Goal: Transaction & Acquisition: Book appointment/travel/reservation

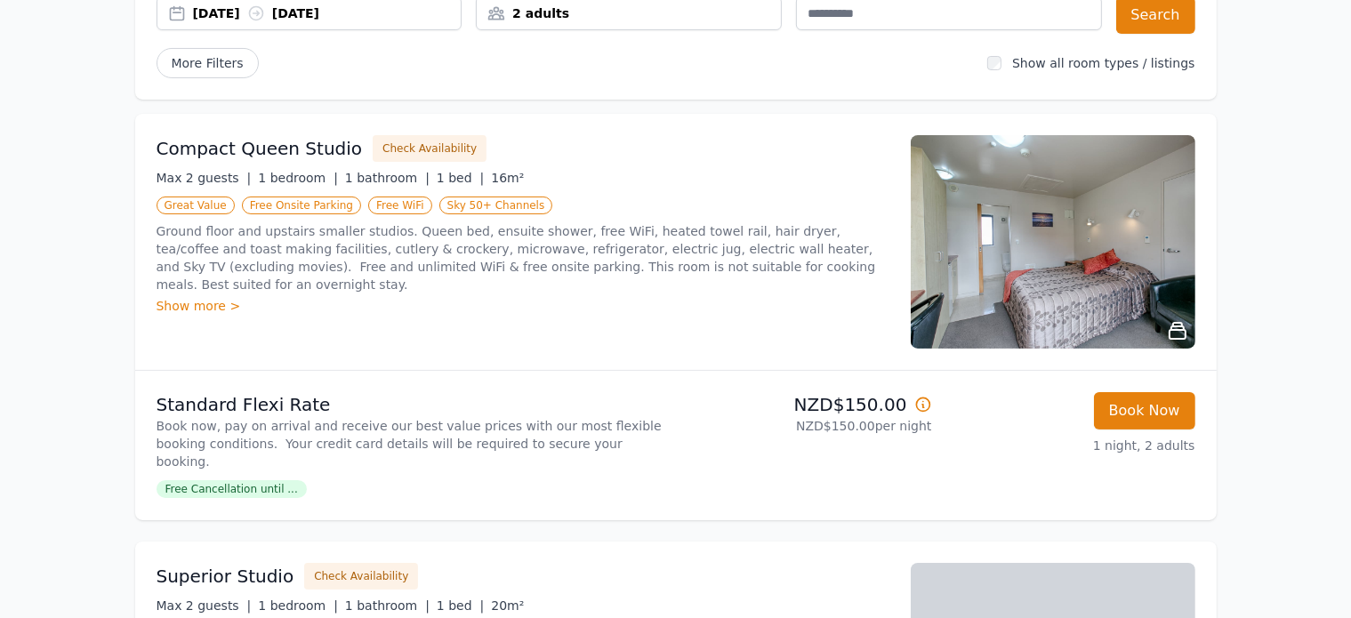
scroll to position [186, 0]
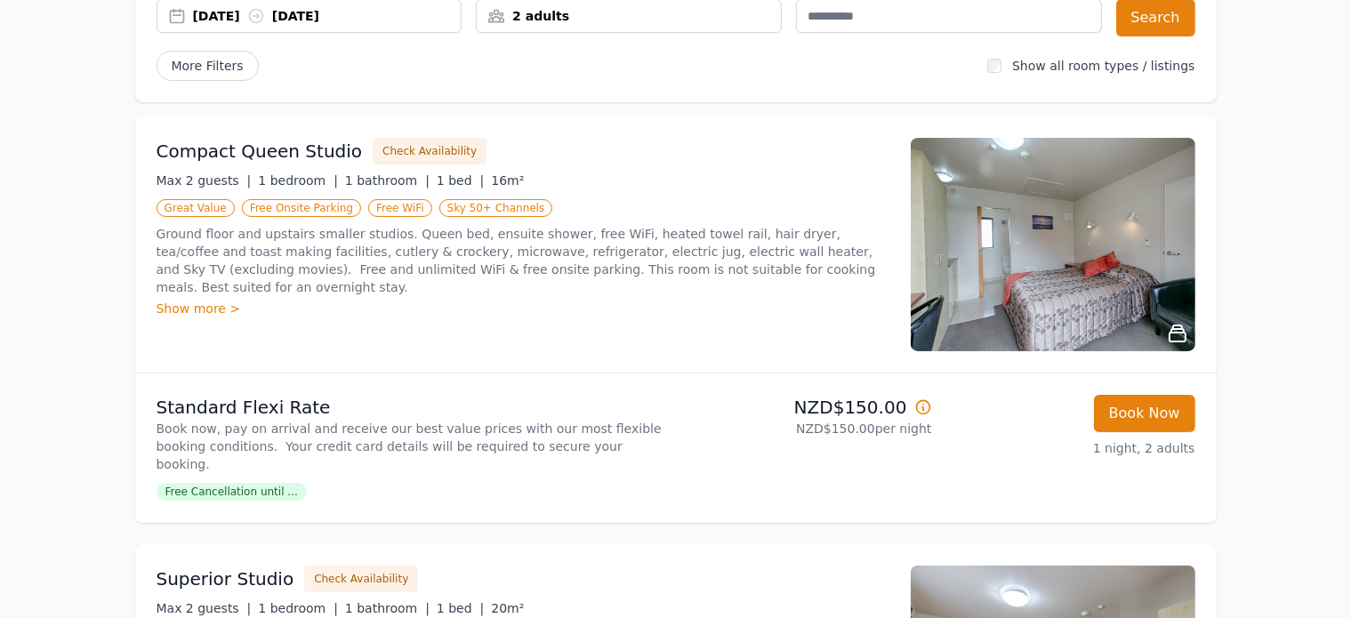
click at [1078, 291] on img at bounding box center [1053, 245] width 285 height 214
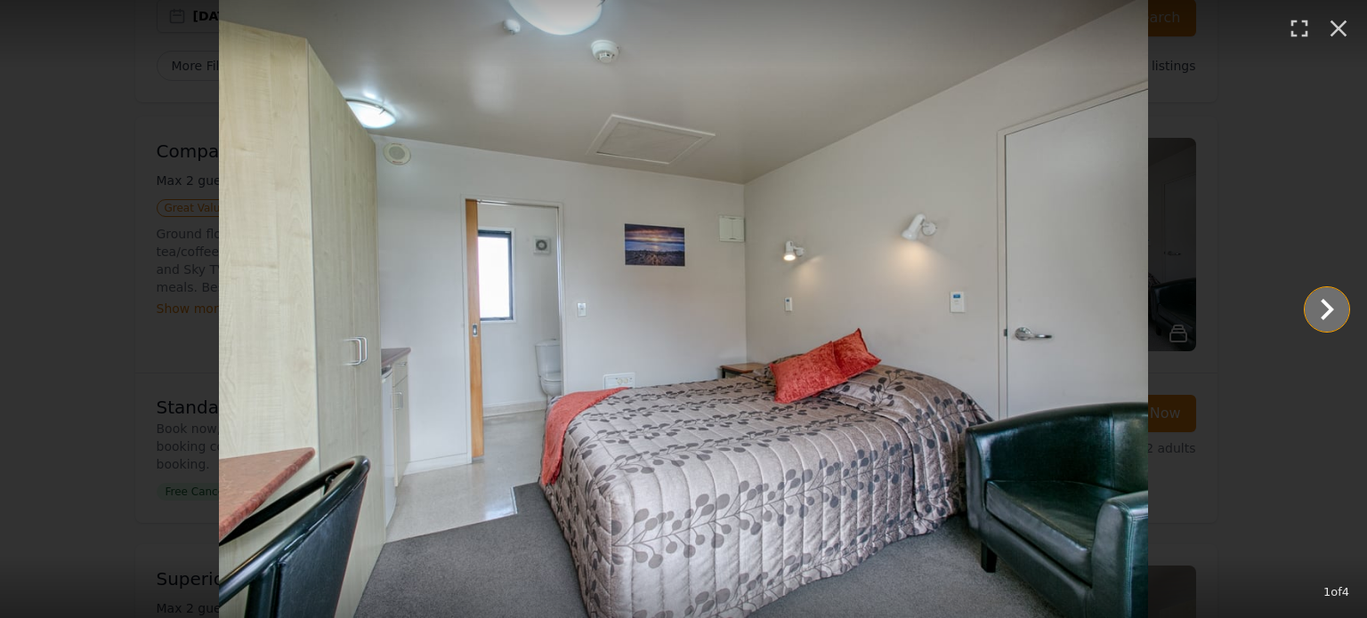
click at [1327, 312] on icon "Show slide 2 of 4" at bounding box center [1326, 309] width 13 height 21
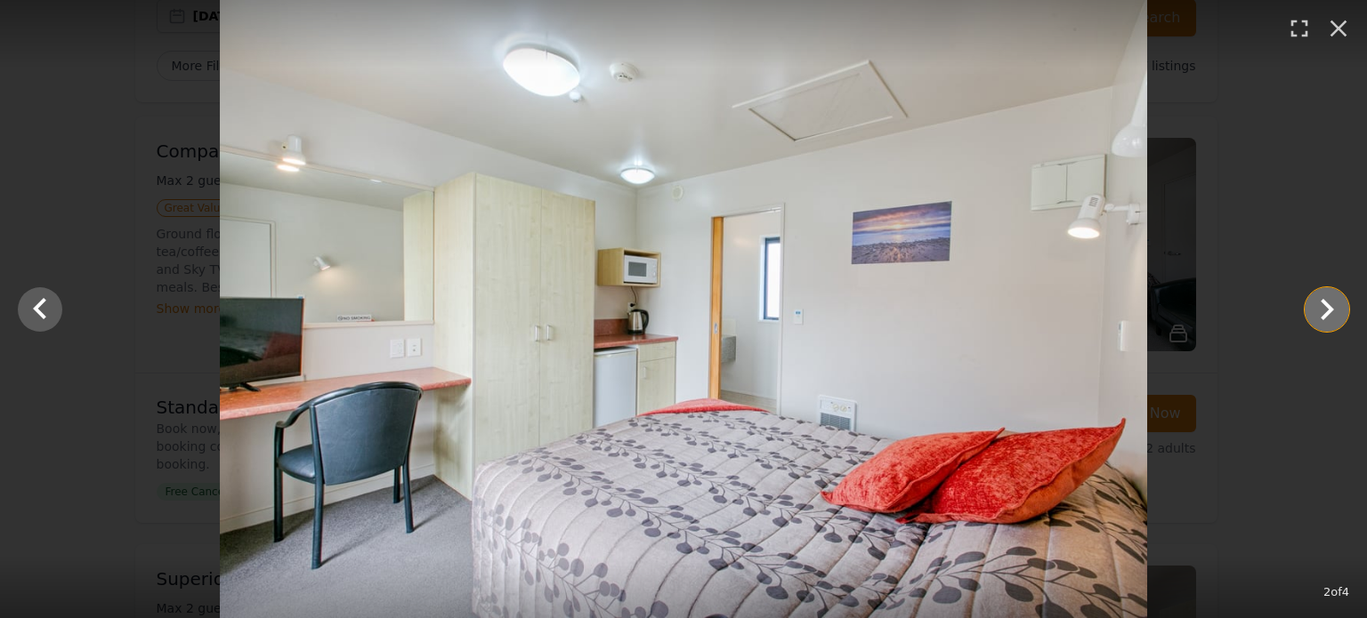
click at [1327, 312] on icon "Show slide 3 of 4" at bounding box center [1326, 309] width 13 height 21
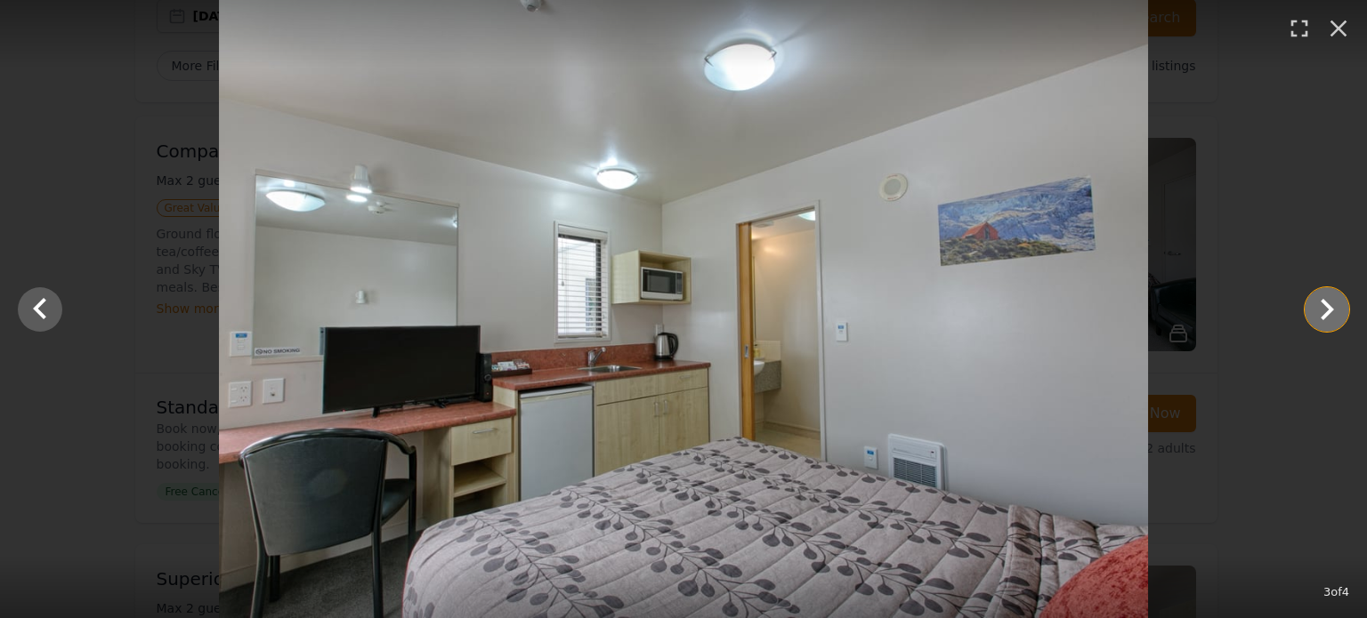
click at [1327, 312] on icon "Show slide 4 of 4" at bounding box center [1326, 309] width 13 height 21
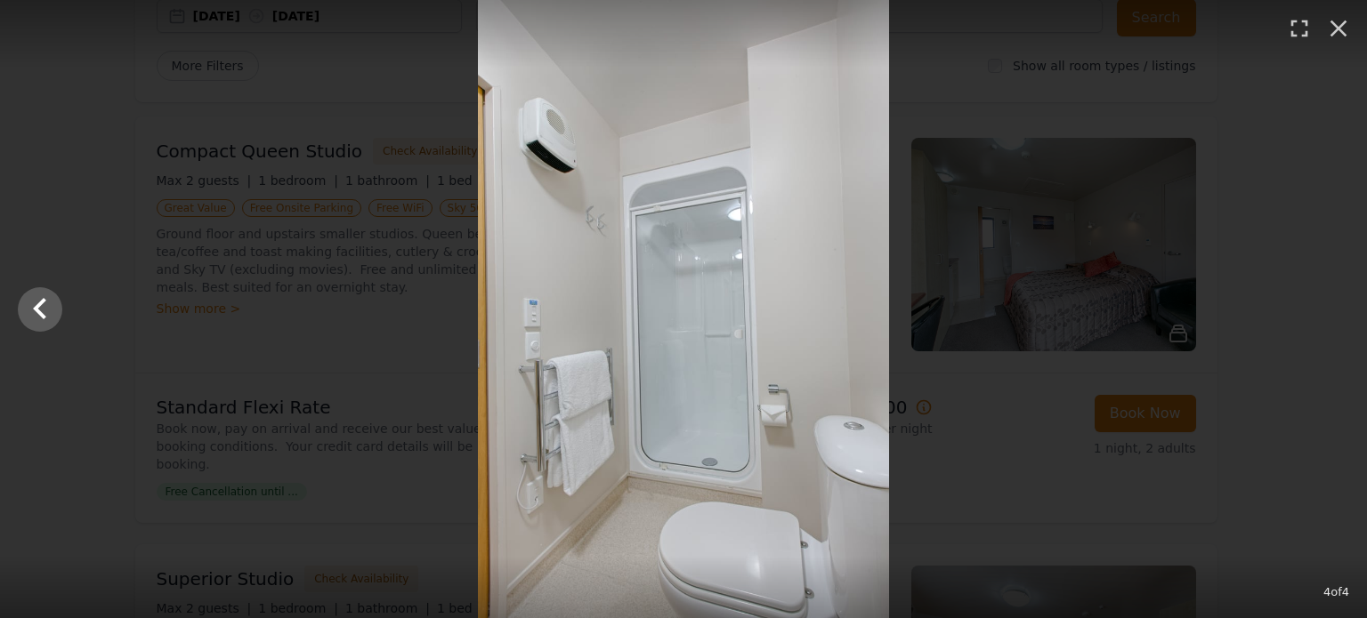
click at [1327, 312] on div at bounding box center [683, 309] width 1367 height 618
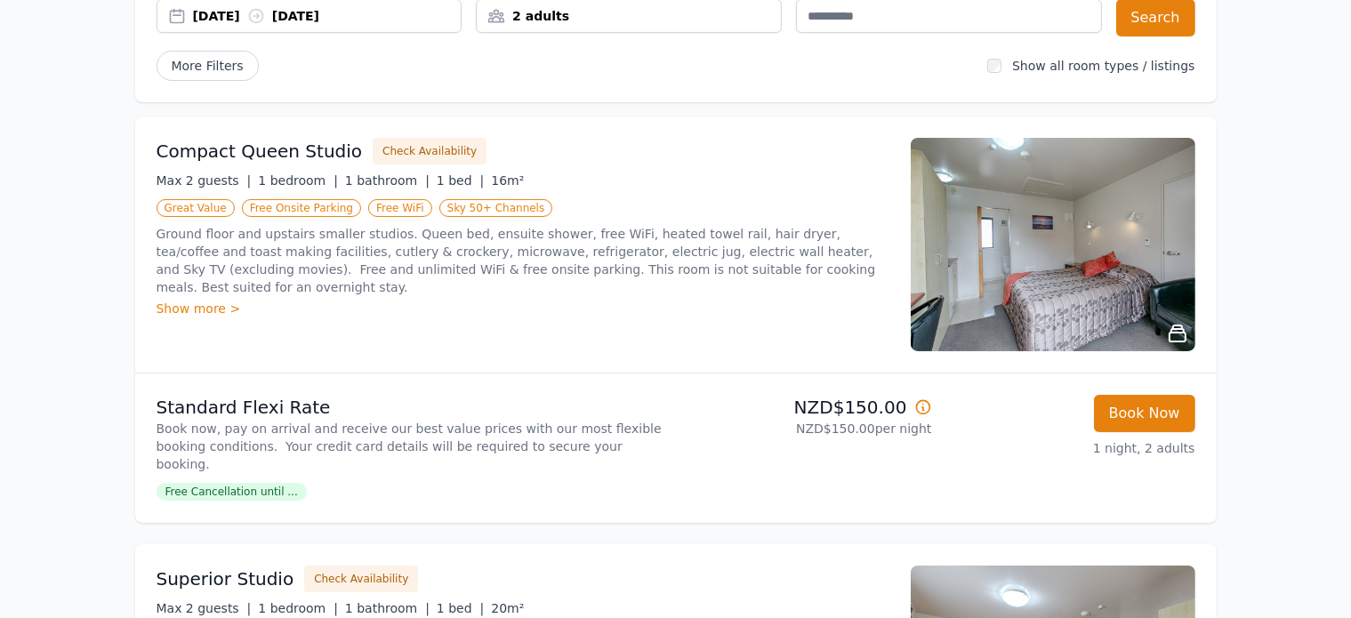
click at [1073, 307] on img at bounding box center [1053, 245] width 285 height 214
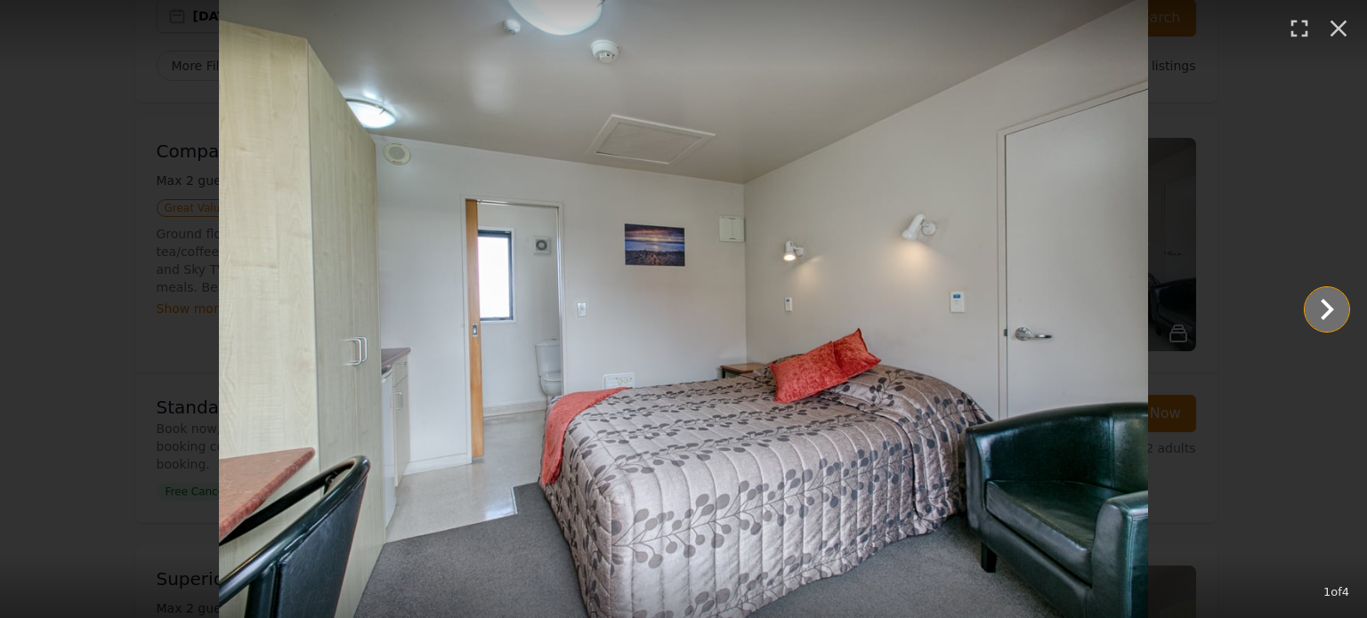
click at [1327, 315] on icon "Show slide 2 of 4" at bounding box center [1326, 309] width 43 height 43
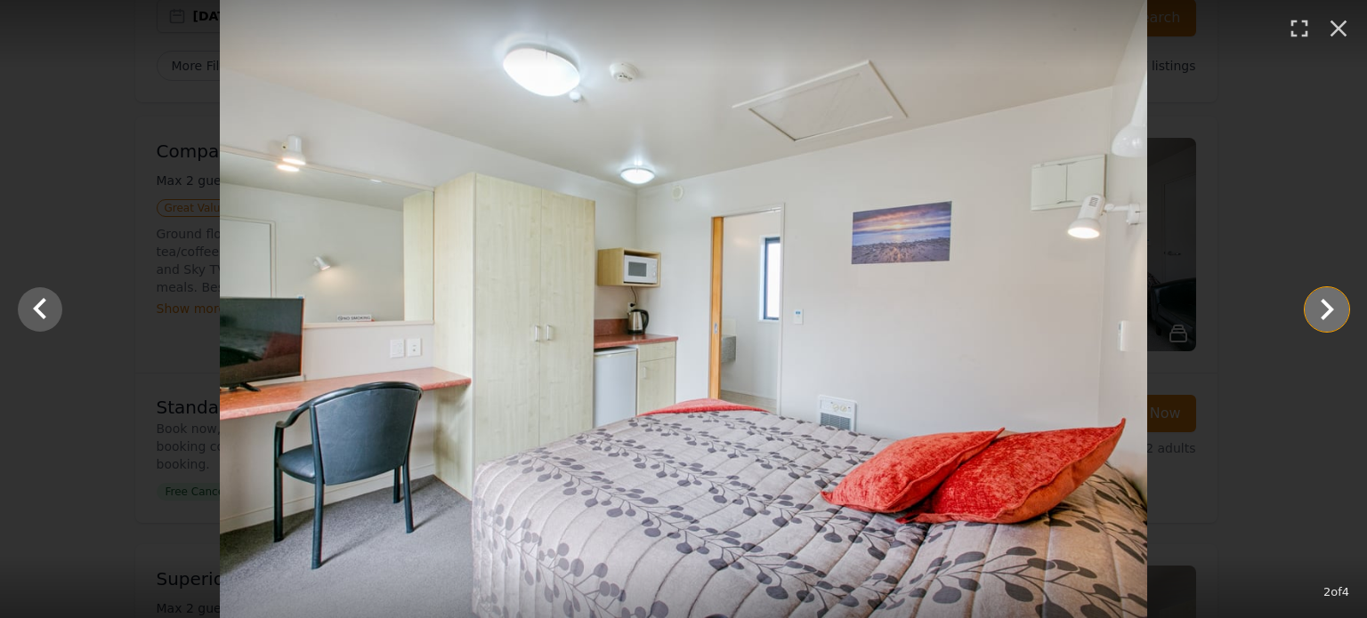
click at [1325, 313] on icon "Show slide 3 of 4" at bounding box center [1326, 309] width 13 height 21
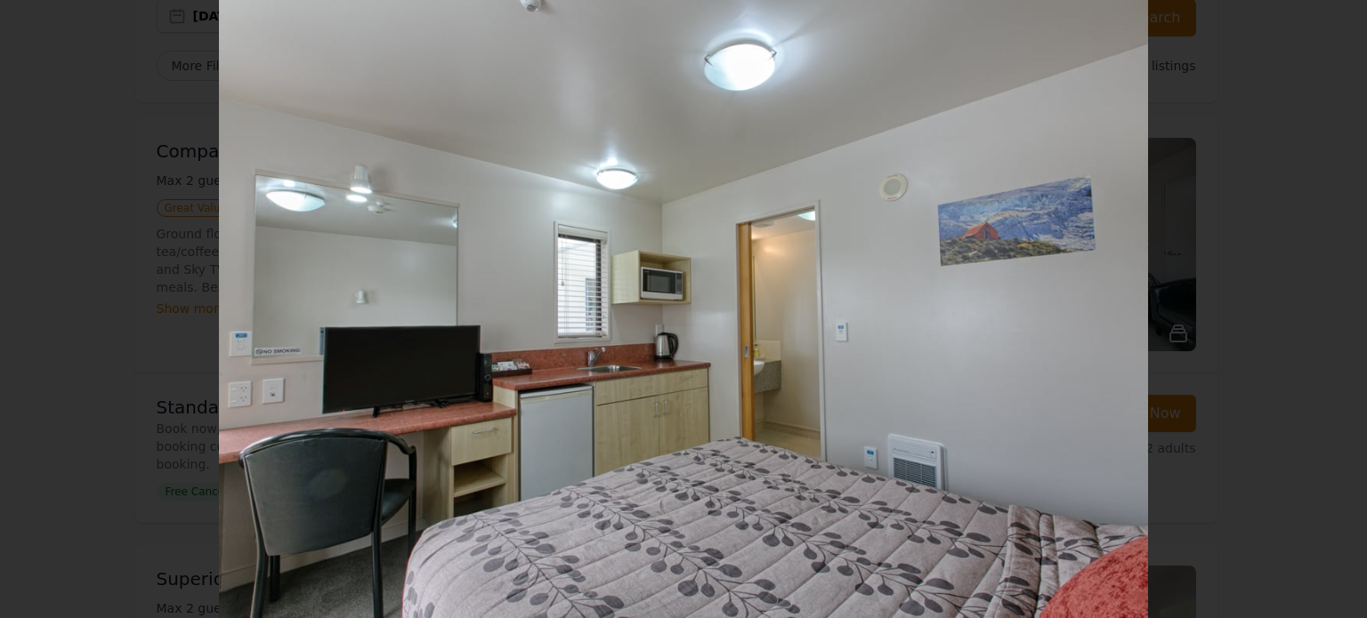
click at [1325, 313] on icon "Show slide 4 of 4" at bounding box center [1326, 309] width 13 height 21
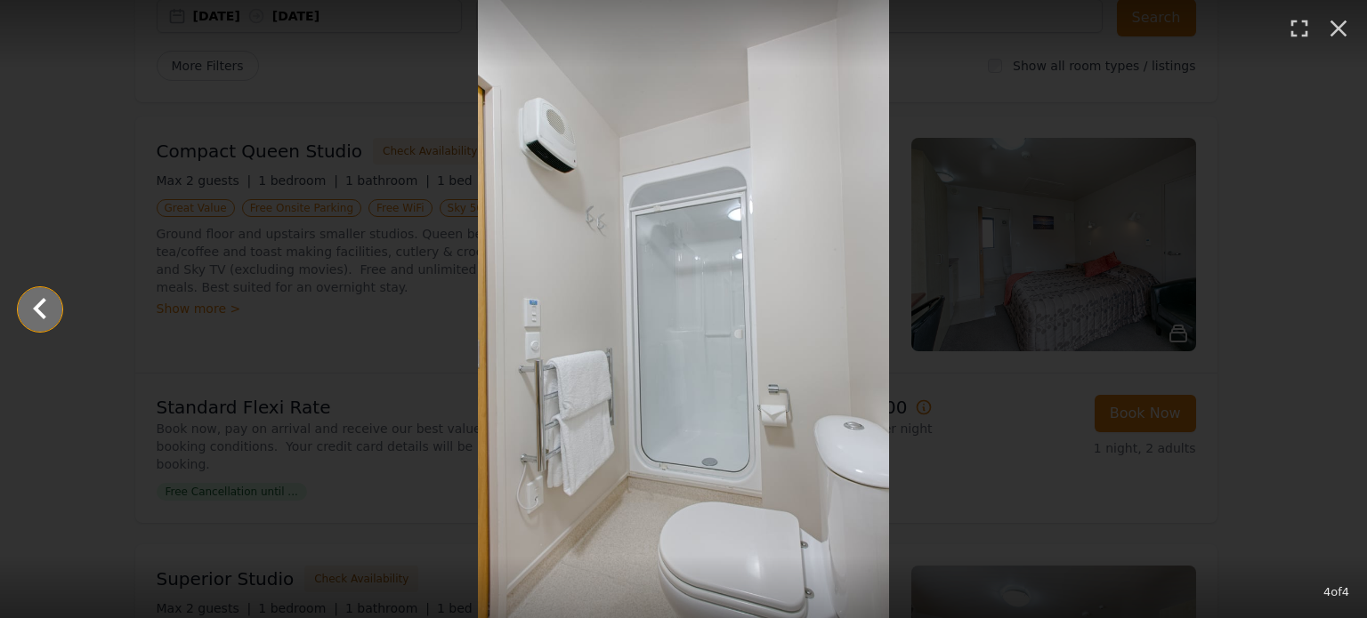
click at [32, 316] on icon "Show slide 3 of 4" at bounding box center [40, 309] width 43 height 43
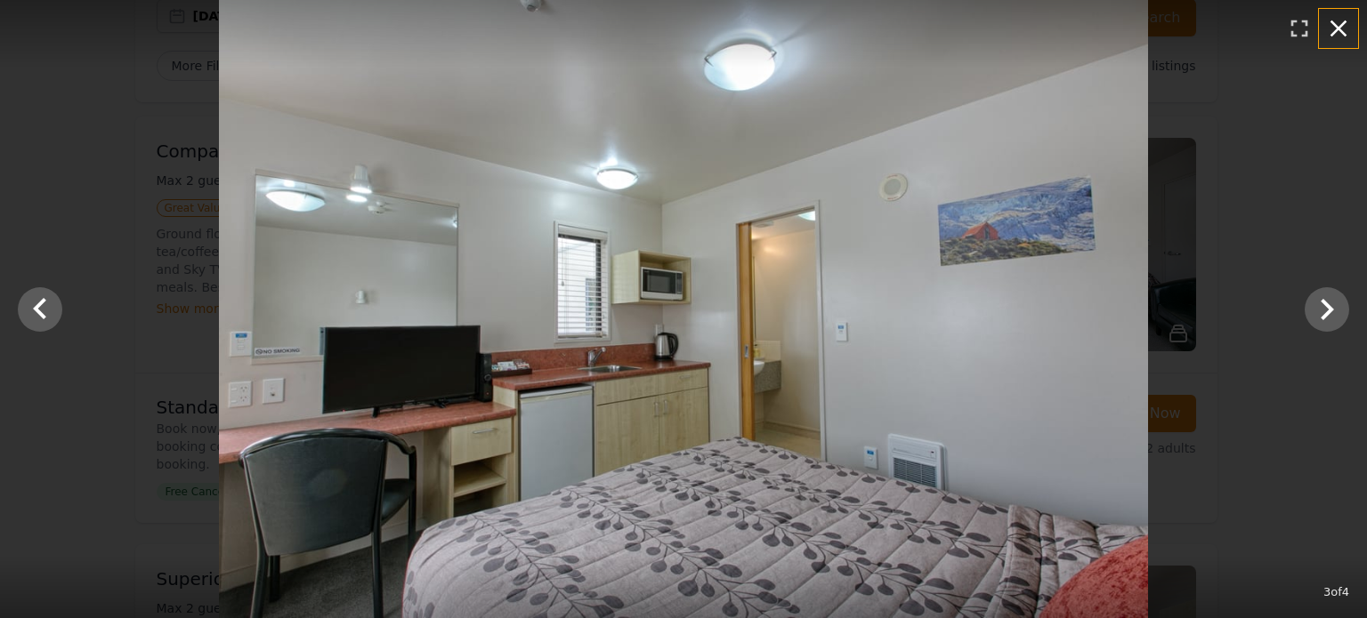
click at [1344, 35] on icon "button" at bounding box center [1338, 28] width 28 height 28
